Goal: Information Seeking & Learning: Learn about a topic

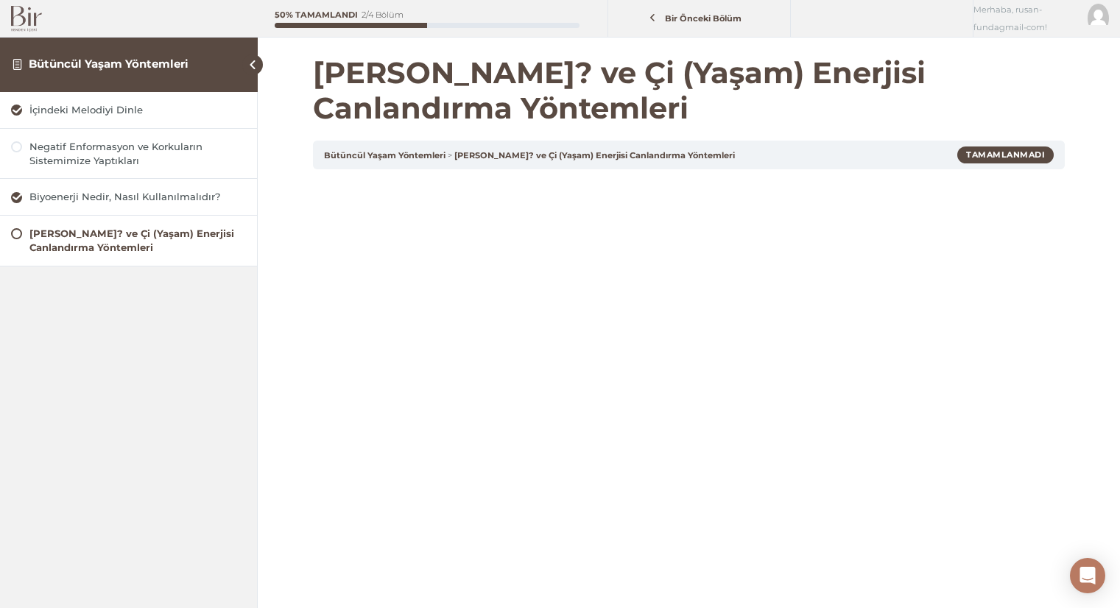
scroll to position [159, 0]
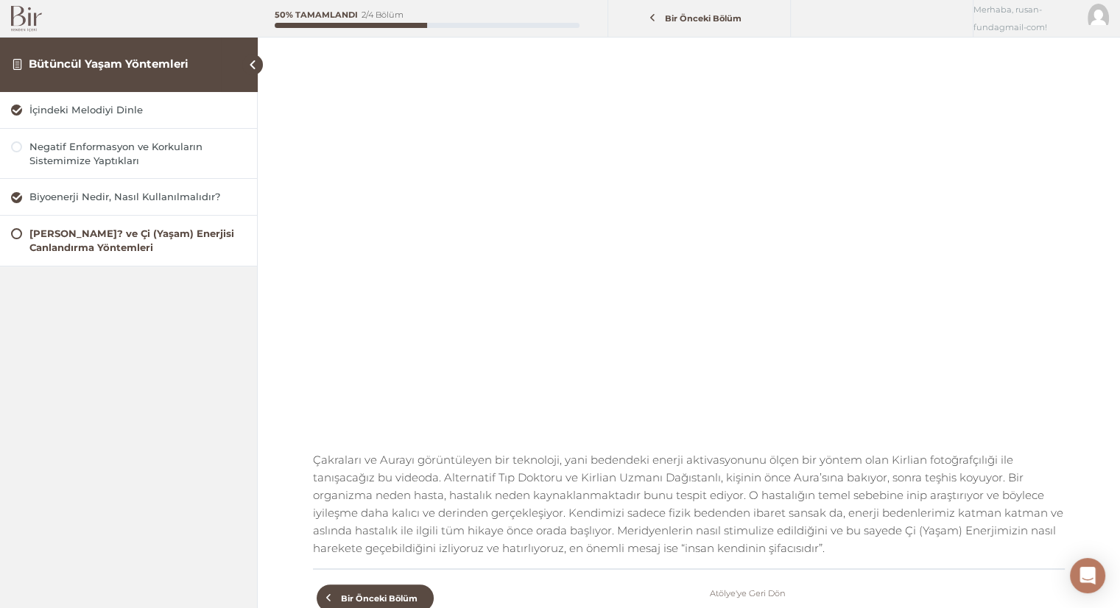
click at [85, 372] on div "İçindeki Melodiyi Dinle Negatif Enformasyon ve Korkuların Sistemimize Yaptıklar…" at bounding box center [128, 344] width 257 height 505
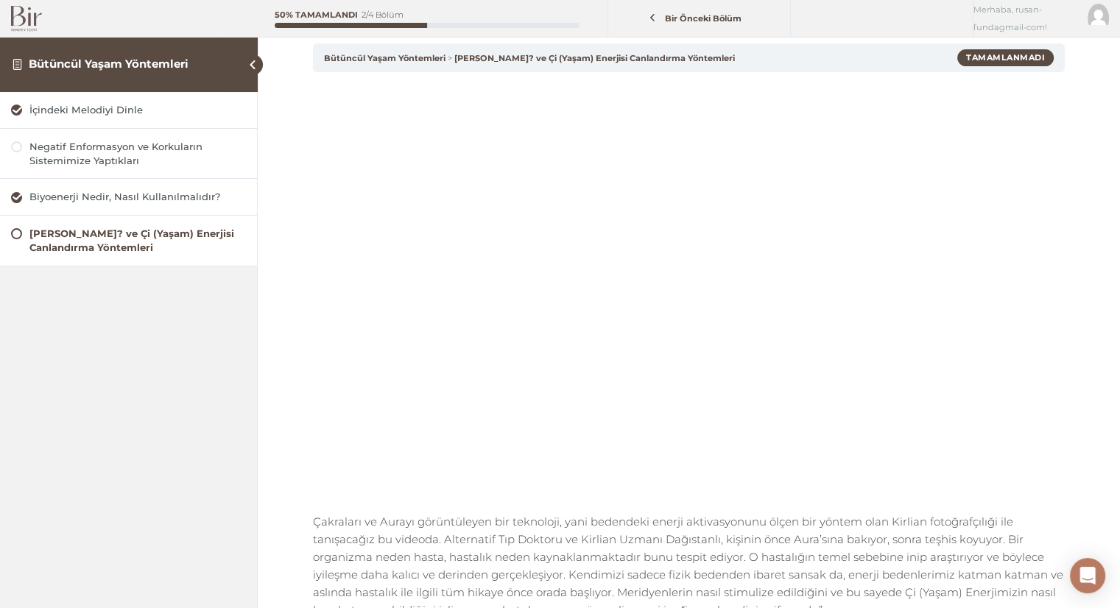
scroll to position [99, 0]
click at [234, 66] on span at bounding box center [239, 64] width 37 height 55
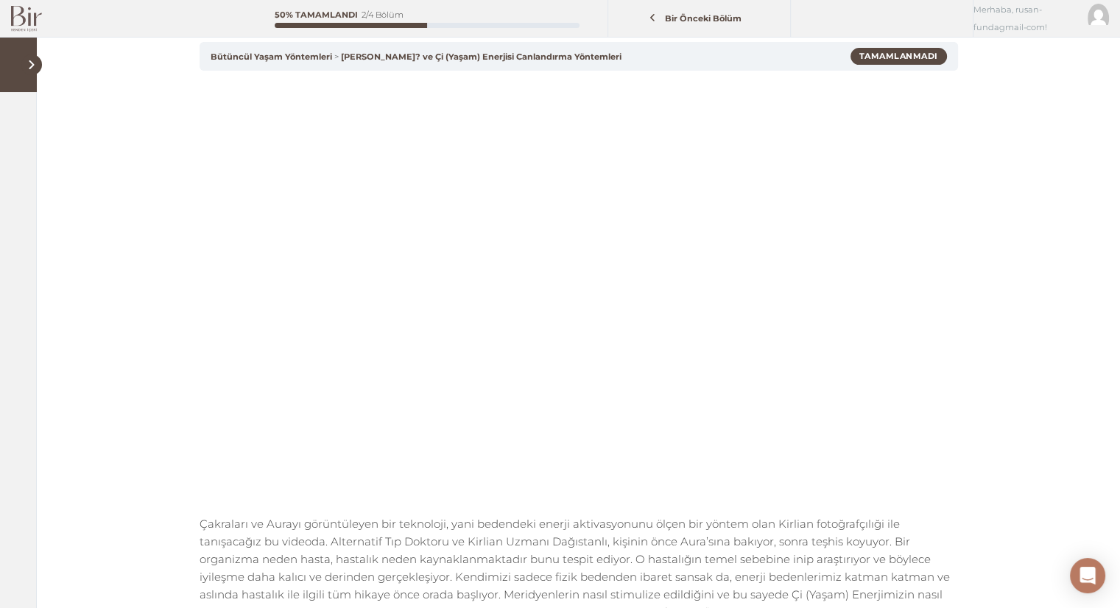
click at [248, 66] on div "Bütüncül Yaşam Yöntemleri Aura Nedir? ve Çi (Yaşam) Enerjisi Canlandırma Yöntem…" at bounding box center [579, 56] width 758 height 29
click at [33, 66] on span at bounding box center [31, 64] width 21 height 21
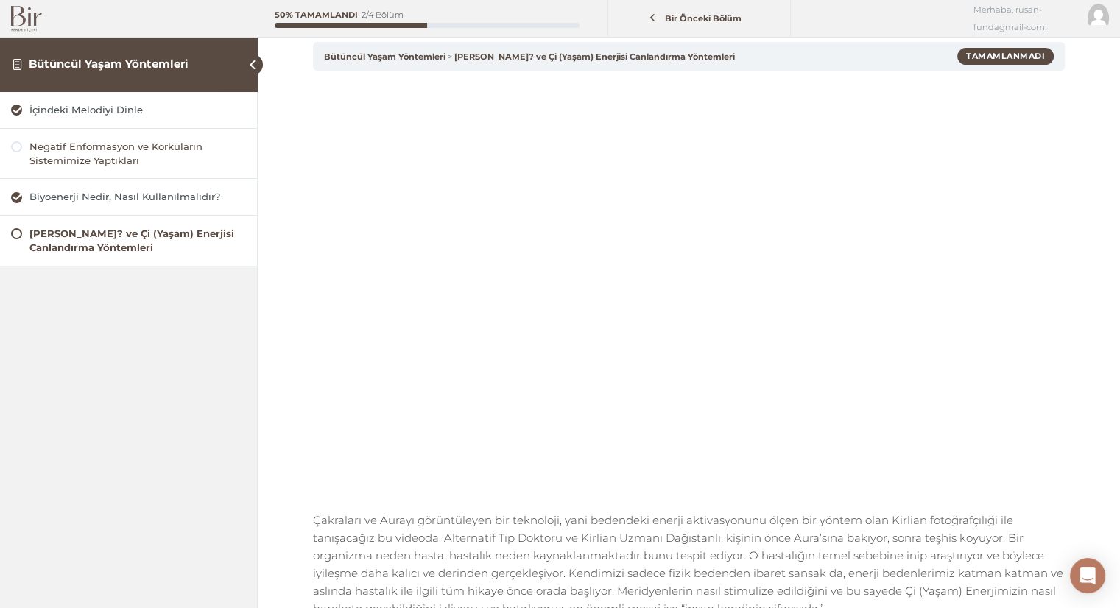
click at [53, 144] on div "Negatif Enformasyon ve Korkuların Sistemimize Yaptıkları" at bounding box center [137, 154] width 216 height 28
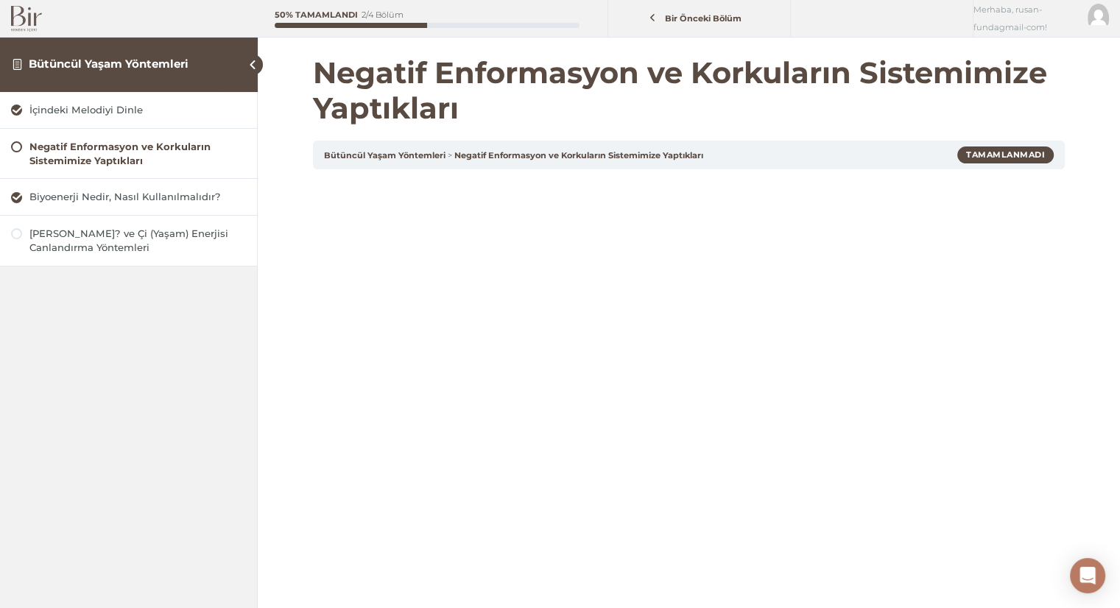
click at [23, 147] on link "Negatif Enformasyon ve Korkuların Sistemimize Yaptıkları" at bounding box center [128, 154] width 235 height 28
click at [254, 58] on span at bounding box center [252, 64] width 21 height 21
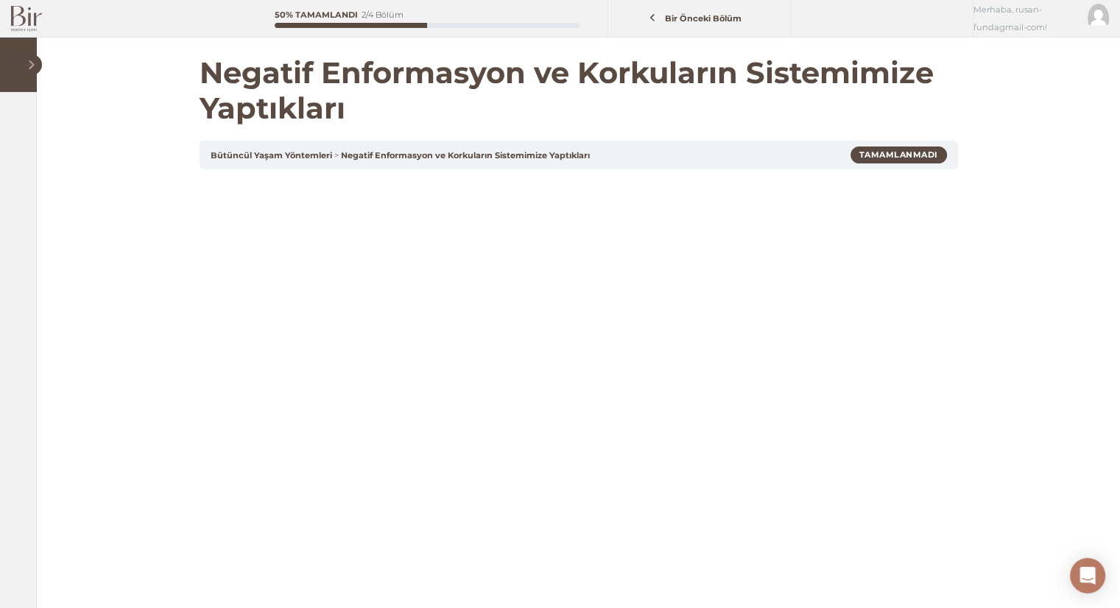
click at [18, 57] on span at bounding box center [18, 64] width 37 height 55
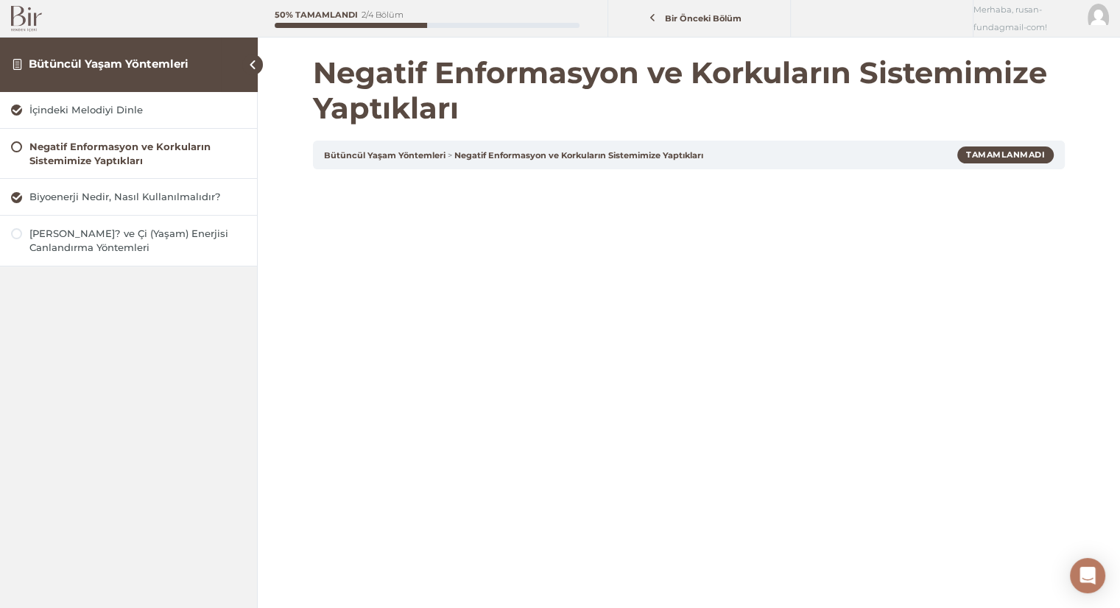
click at [19, 13] on img at bounding box center [26, 19] width 31 height 26
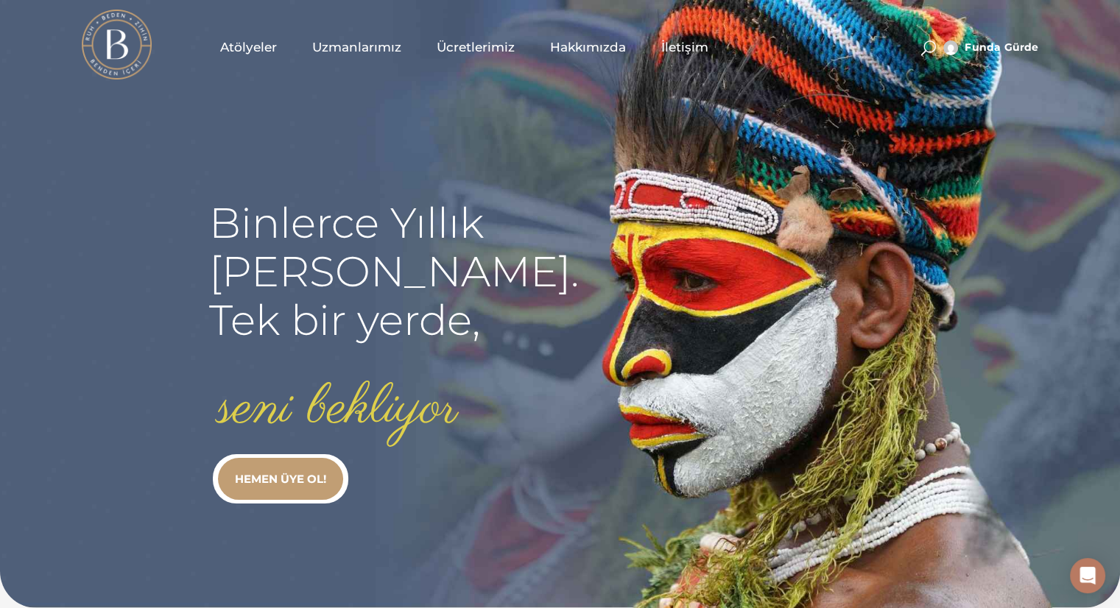
click at [232, 57] on link "Atölyeler" at bounding box center [249, 47] width 92 height 74
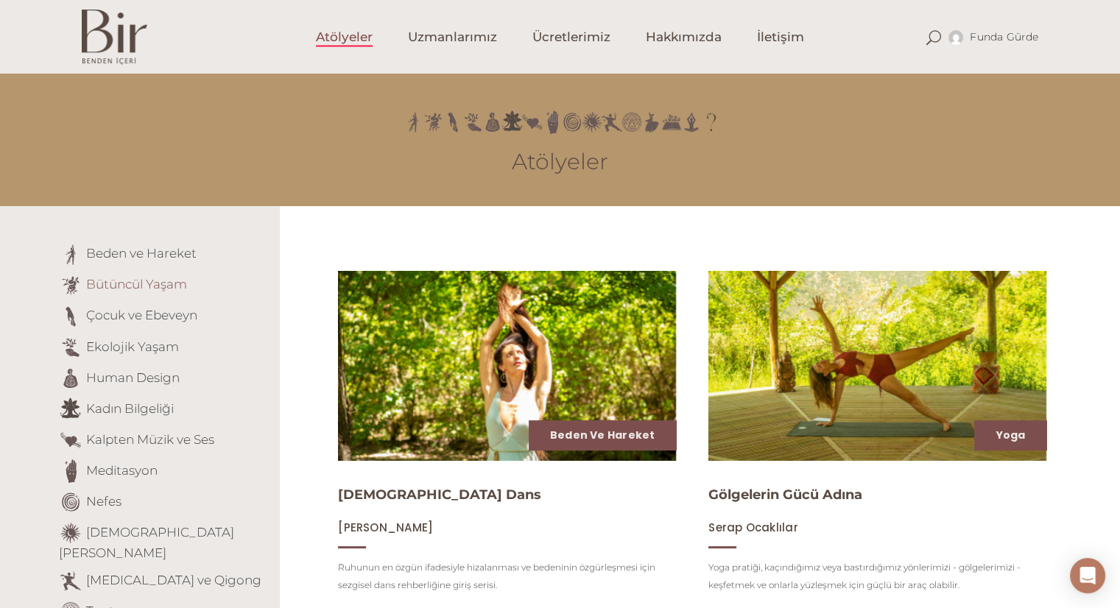
click at [147, 279] on link "Bütüncül Yaşam" at bounding box center [136, 284] width 101 height 15
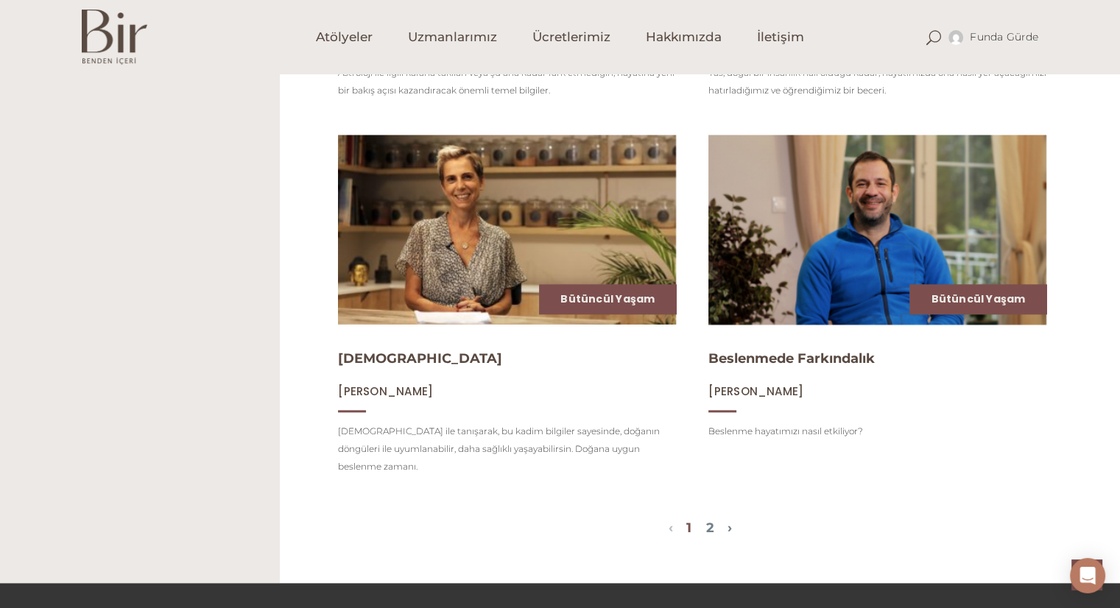
scroll to position [1591, 0]
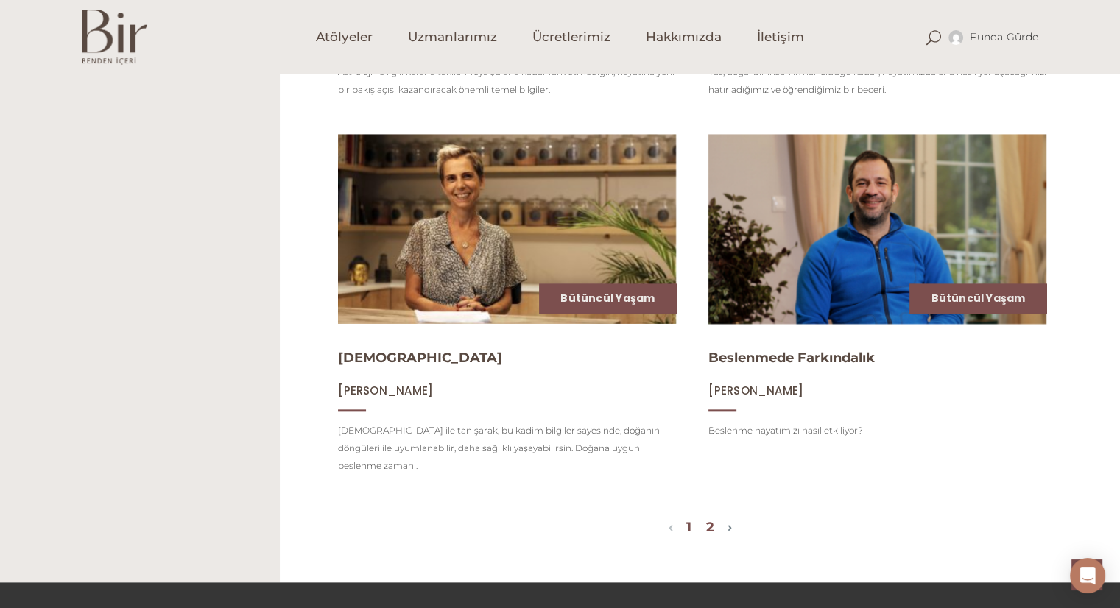
click at [714, 519] on link "2" at bounding box center [710, 527] width 8 height 16
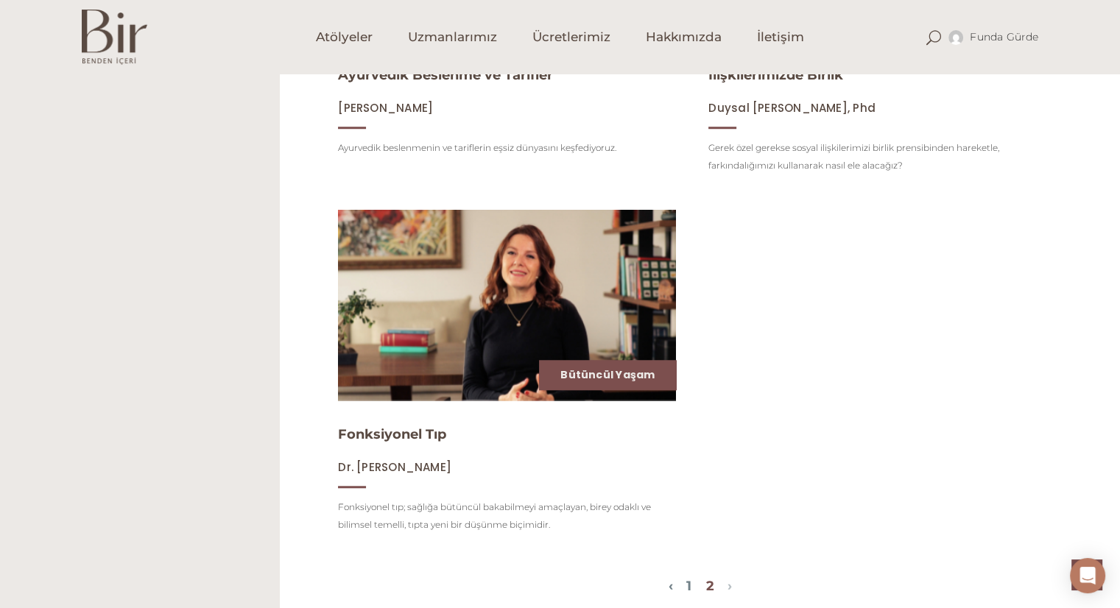
scroll to position [1173, 0]
